Goal: Information Seeking & Learning: Learn about a topic

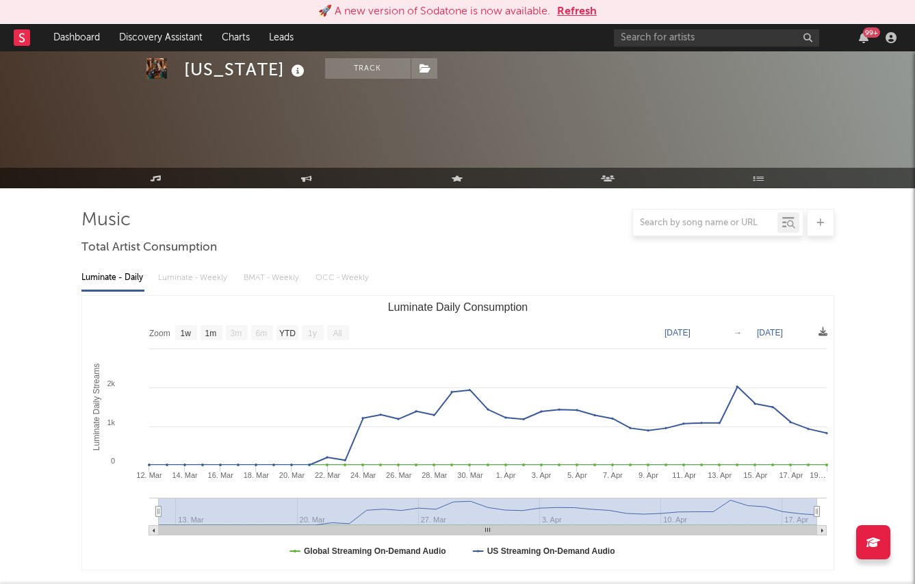
select select "1w"
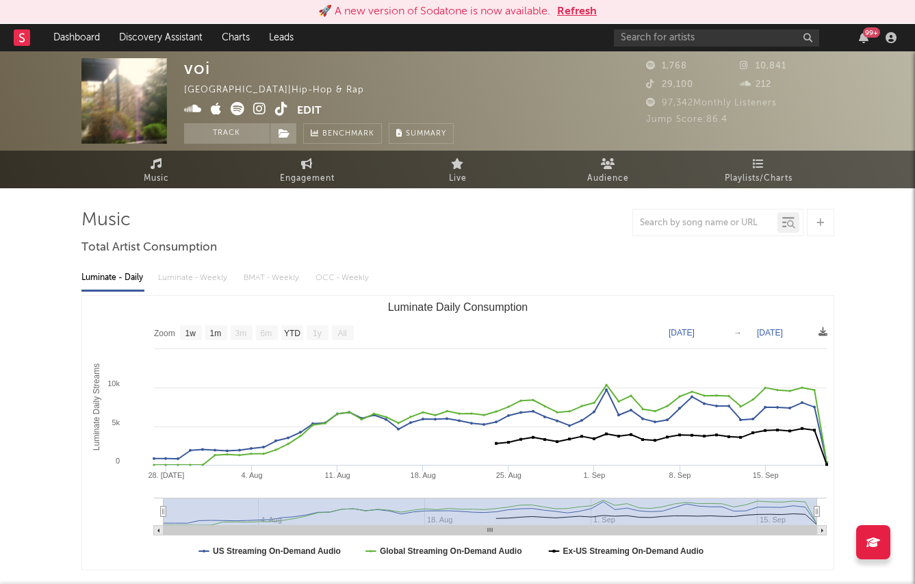
select select "1w"
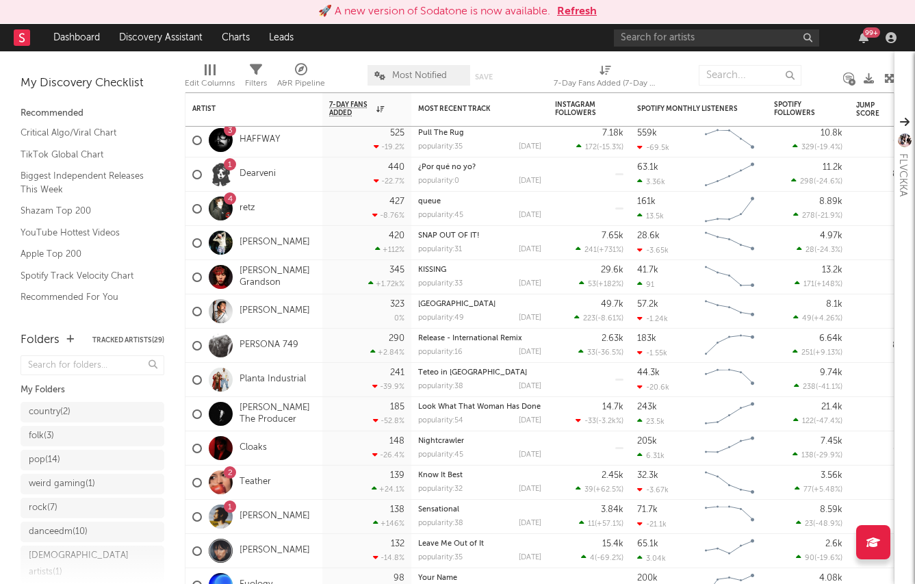
click at [559, 17] on button "Refresh" at bounding box center [577, 11] width 40 height 16
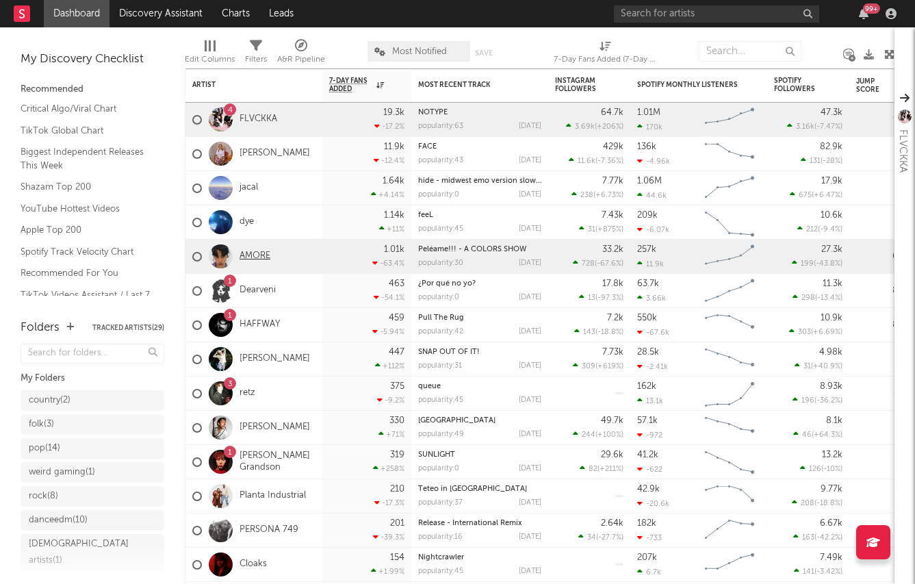
click at [262, 254] on link "AMORE" at bounding box center [255, 257] width 31 height 12
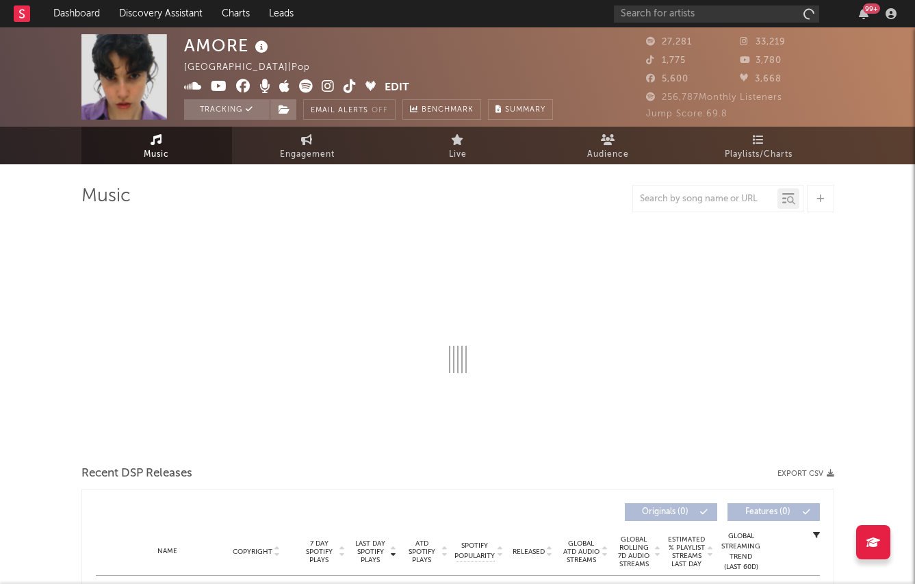
select select "6m"
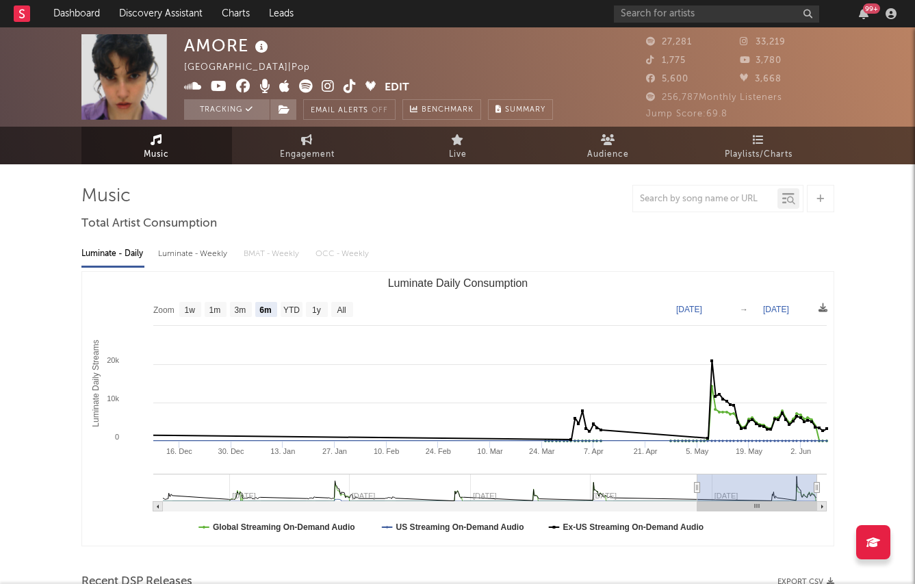
click at [177, 261] on div "Luminate - Weekly" at bounding box center [194, 253] width 72 height 23
select select "6m"
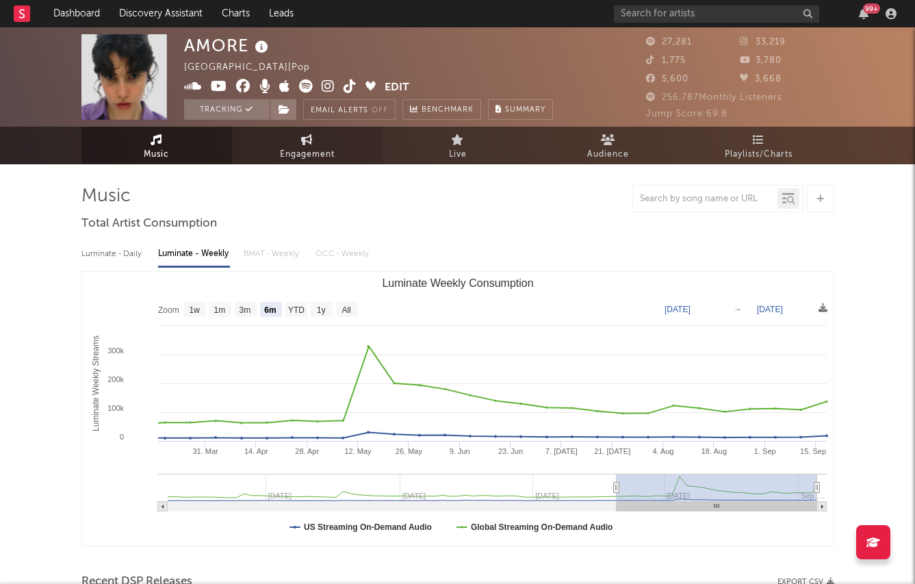
click at [281, 155] on span "Engagement" at bounding box center [307, 155] width 55 height 16
select select "1w"
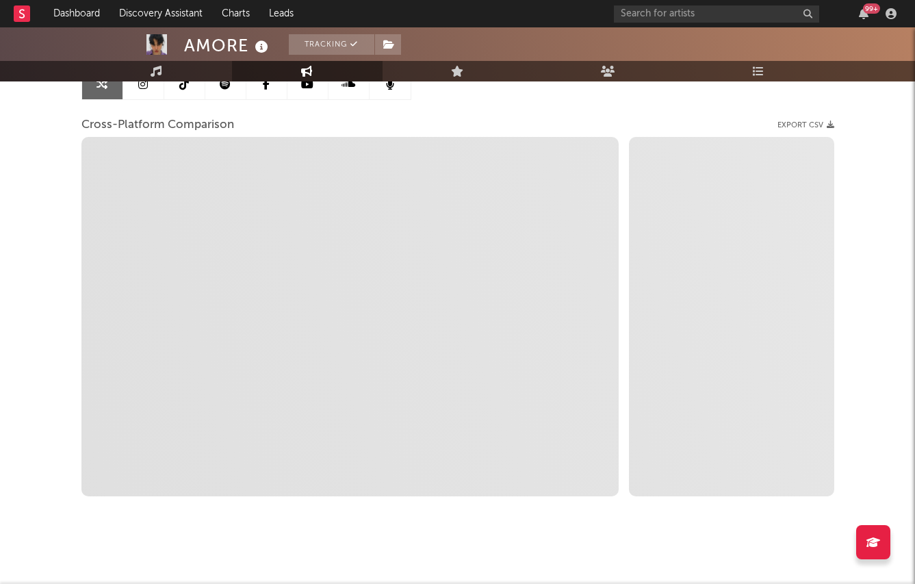
scroll to position [162, 0]
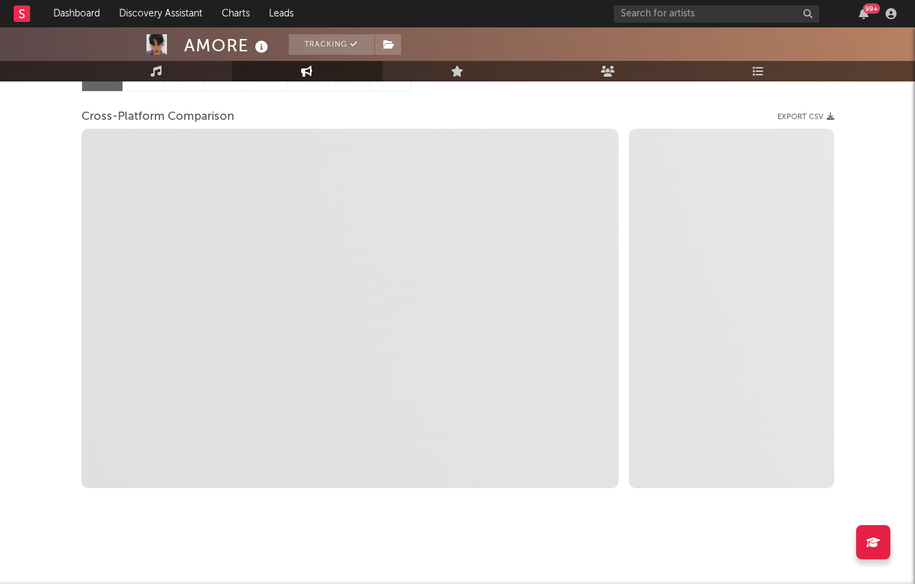
select select "1m"
